Goal: Task Accomplishment & Management: Use online tool/utility

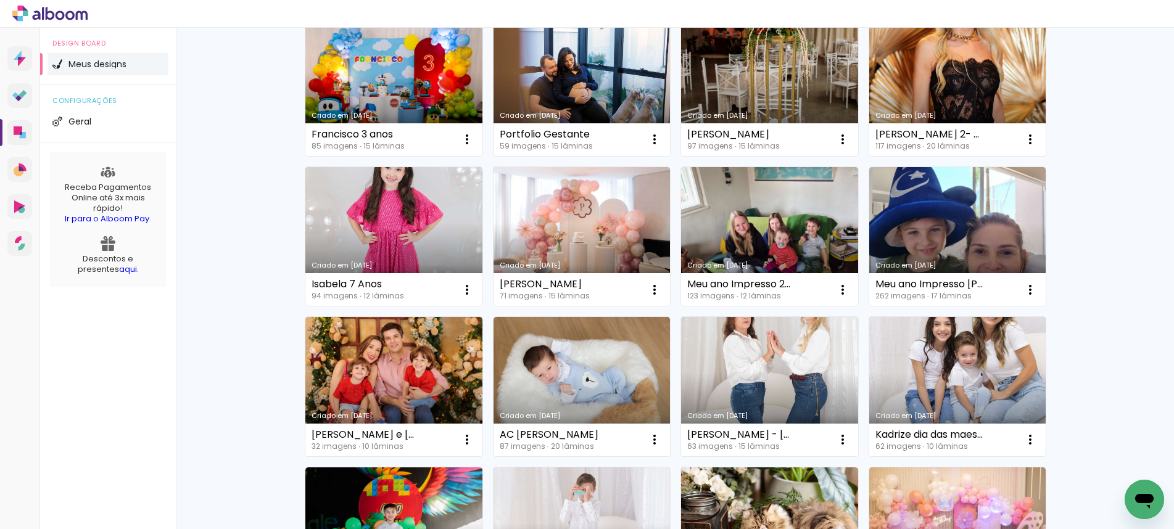
scroll to position [309, 0]
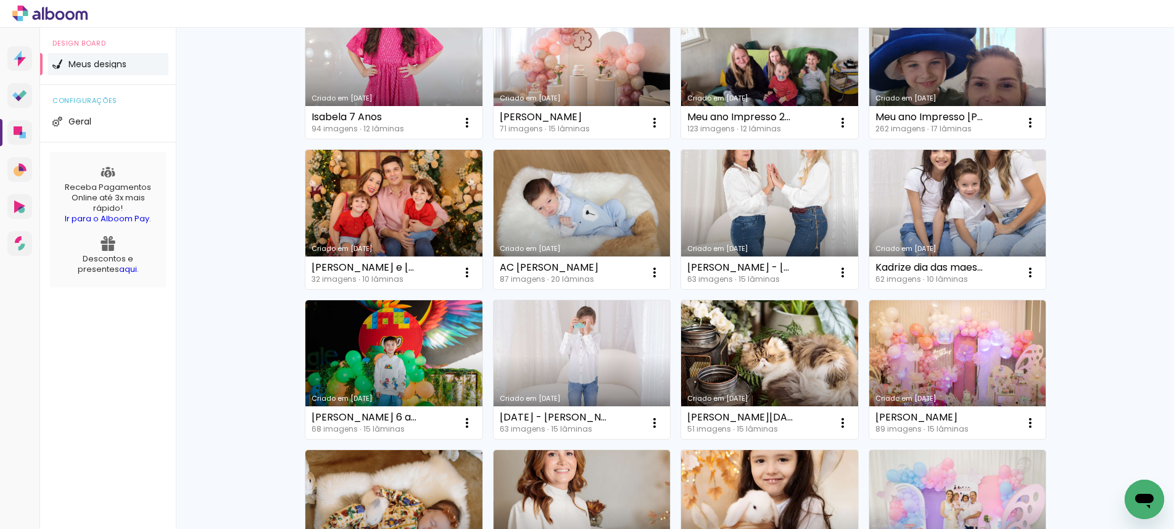
click at [874, 209] on link "Criado em [DATE]" at bounding box center [957, 219] width 177 height 139
